Goal: Task Accomplishment & Management: Complete application form

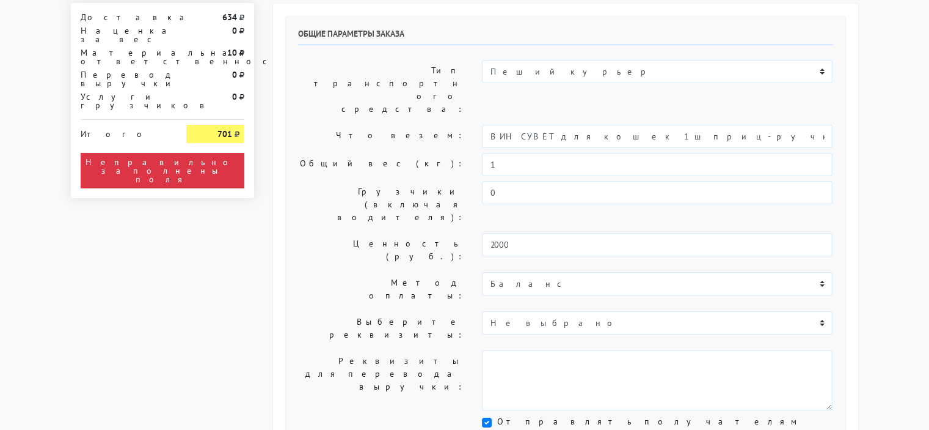
scroll to position [61, 0]
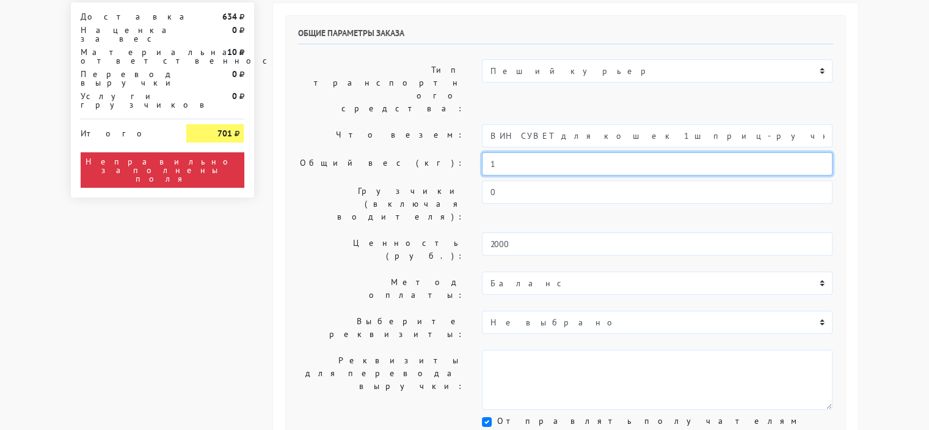
click at [561, 152] on input "1" at bounding box center [657, 163] width 351 height 23
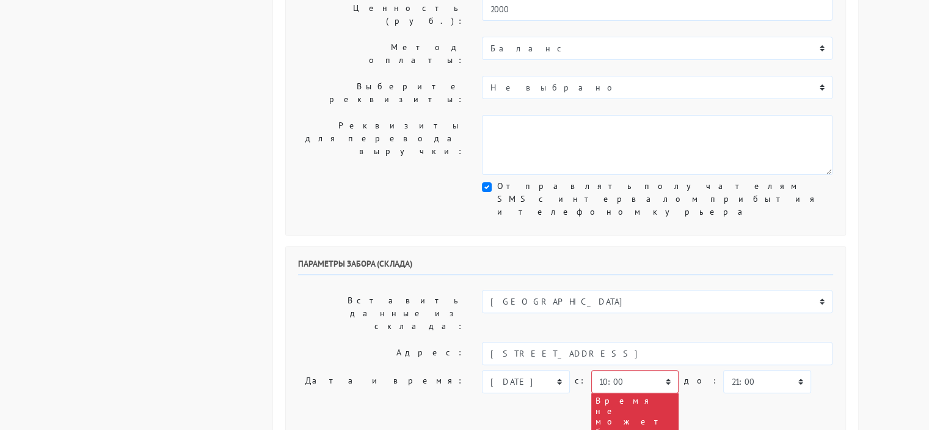
scroll to position [306, 0]
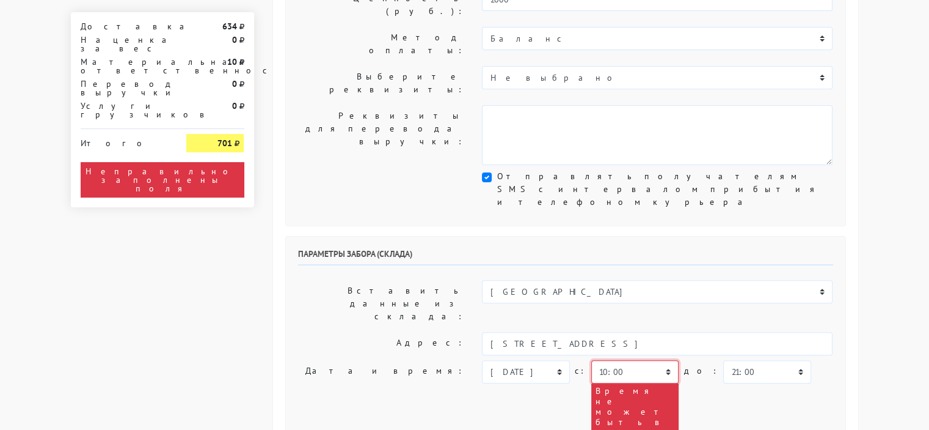
click at [609, 360] on select "00:00 00:30 01:00 01:30 02:00 02:30 03:00 03:30 04:00 04:30 05:00 05:30 06:00 0…" at bounding box center [635, 371] width 87 height 23
click at [626, 360] on select "00:00 00:30 01:00 01:30 02:00 02:30 03:00 03:30 04:00 04:30 05:00 05:30 06:00 0…" at bounding box center [635, 371] width 87 height 23
select select "15:00"
click at [592, 360] on select "00:00 00:30 01:00 01:30 02:00 02:30 03:00 03:30 04:00 04:30 05:00 05:30 06:00 0…" at bounding box center [635, 371] width 87 height 23
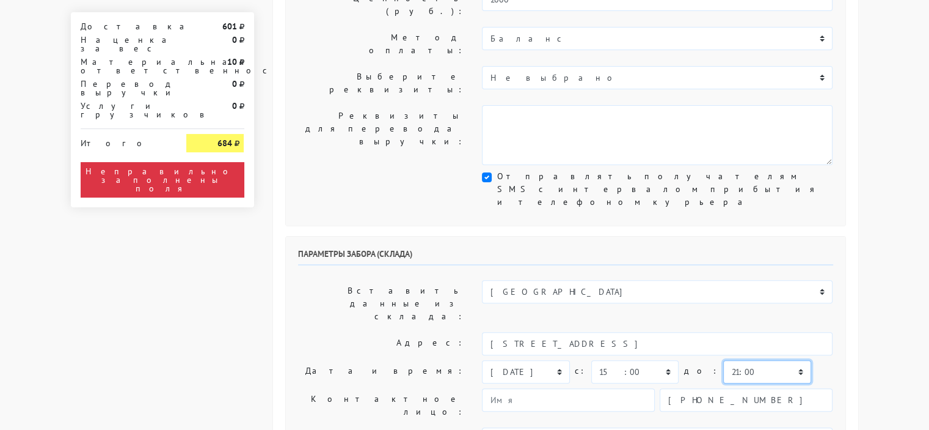
click at [724, 360] on select "00:00 00:30 01:00 01:30 02:00 02:30 03:00 03:30 04:00 04:30 05:00 05:30 06:00 0…" at bounding box center [767, 371] width 87 height 23
select select "16:00"
click at [724, 360] on select "00:00 00:30 01:00 01:30 02:00 02:30 03:00 03:30 04:00 04:30 05:00 05:30 06:00 0…" at bounding box center [767, 371] width 87 height 23
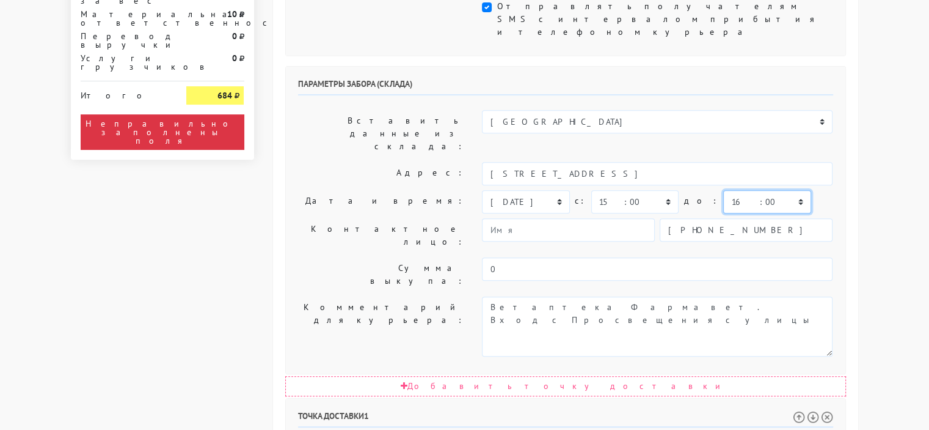
scroll to position [550, 0]
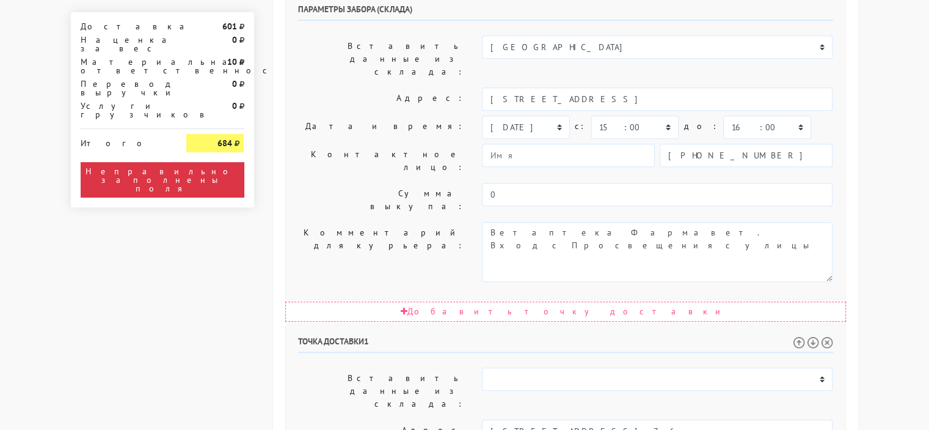
select select "15:00"
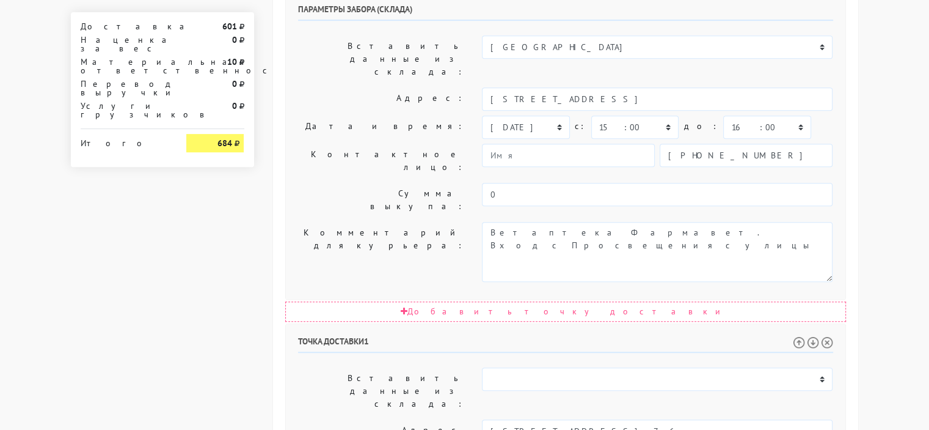
select select "18:00"
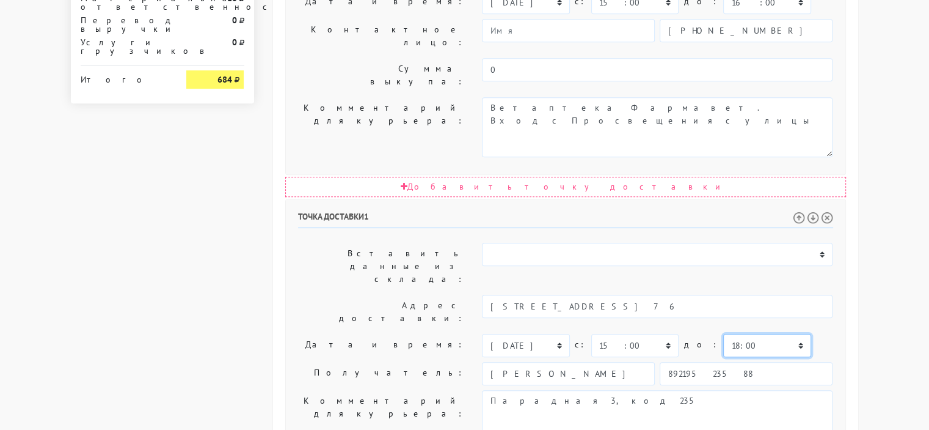
scroll to position [694, 0]
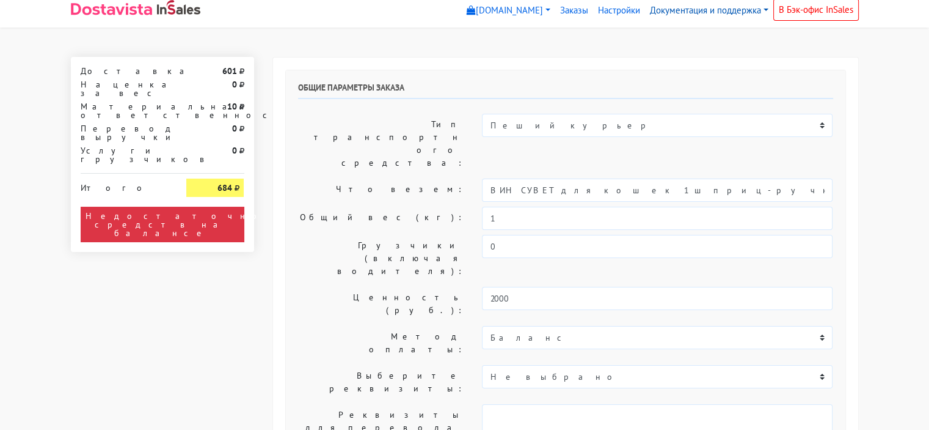
scroll to position [0, 0]
